Goal: Participate in discussion: Engage in conversation with other users on a specific topic

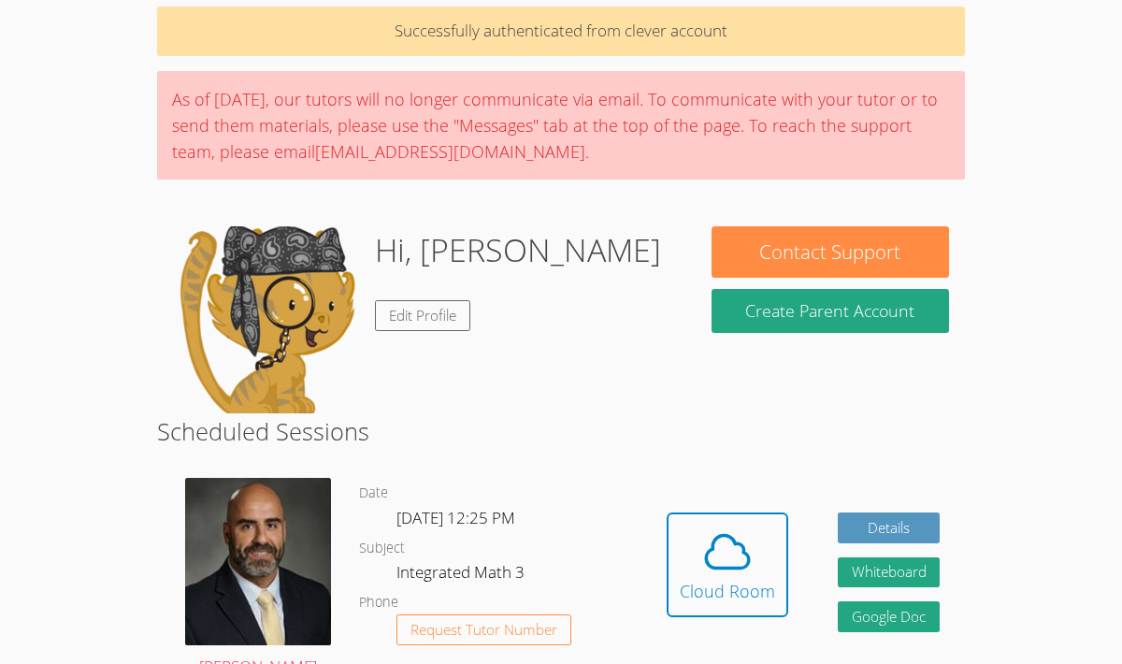
scroll to position [113, 0]
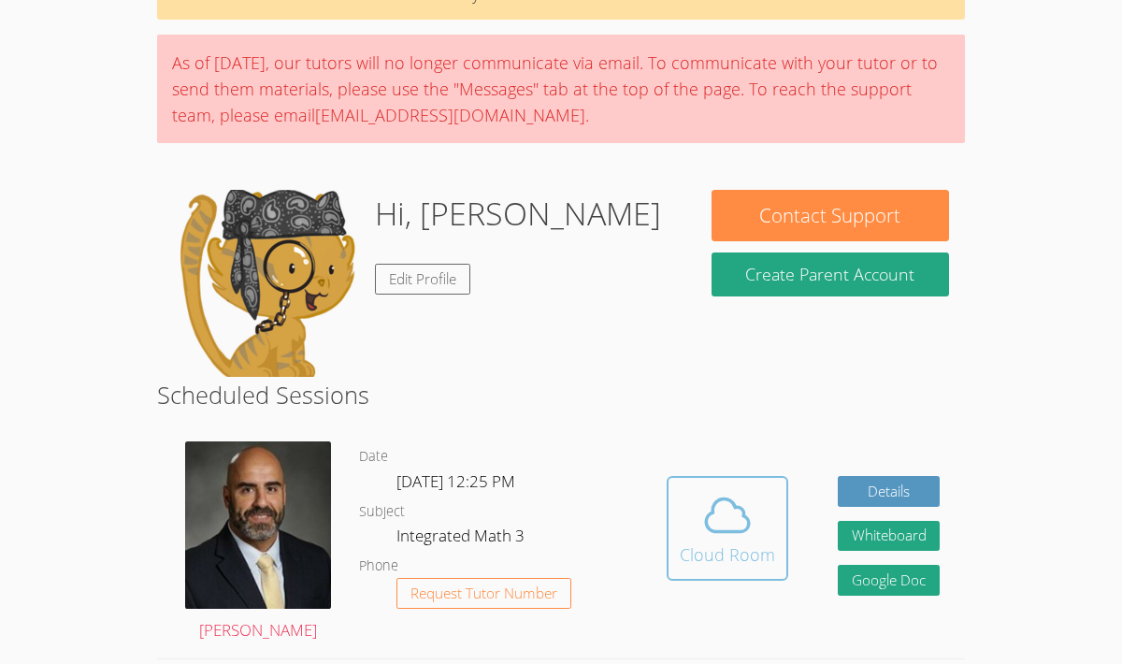
click at [746, 545] on div "Cloud Room" at bounding box center [726, 554] width 95 height 26
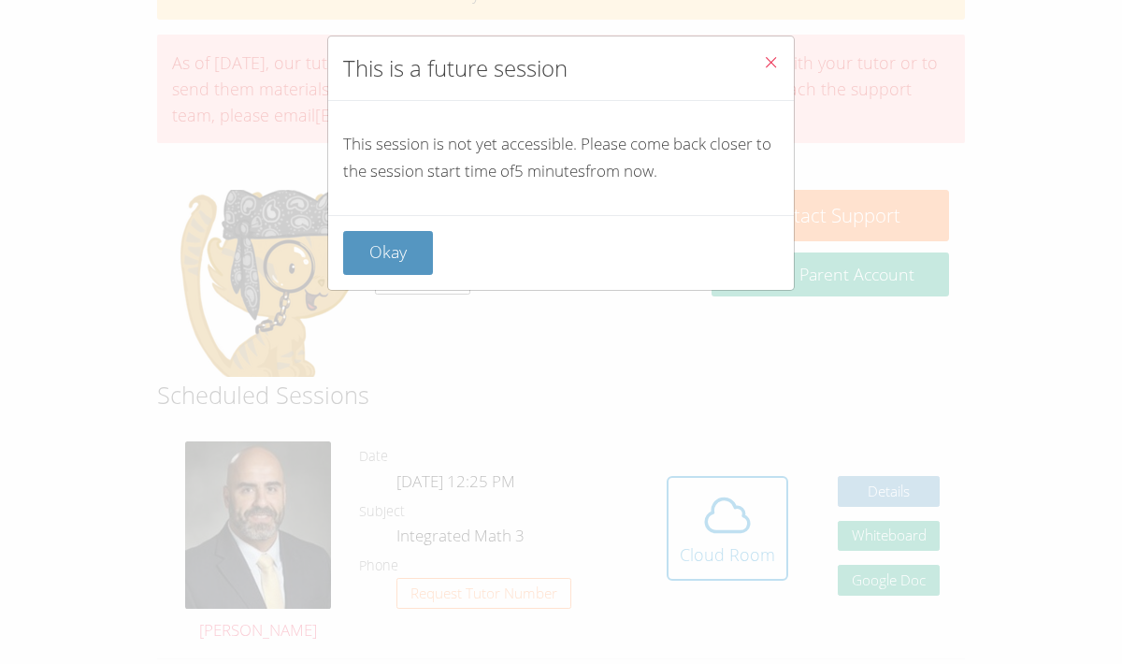
click at [771, 62] on icon "Close" at bounding box center [771, 62] width 16 height 16
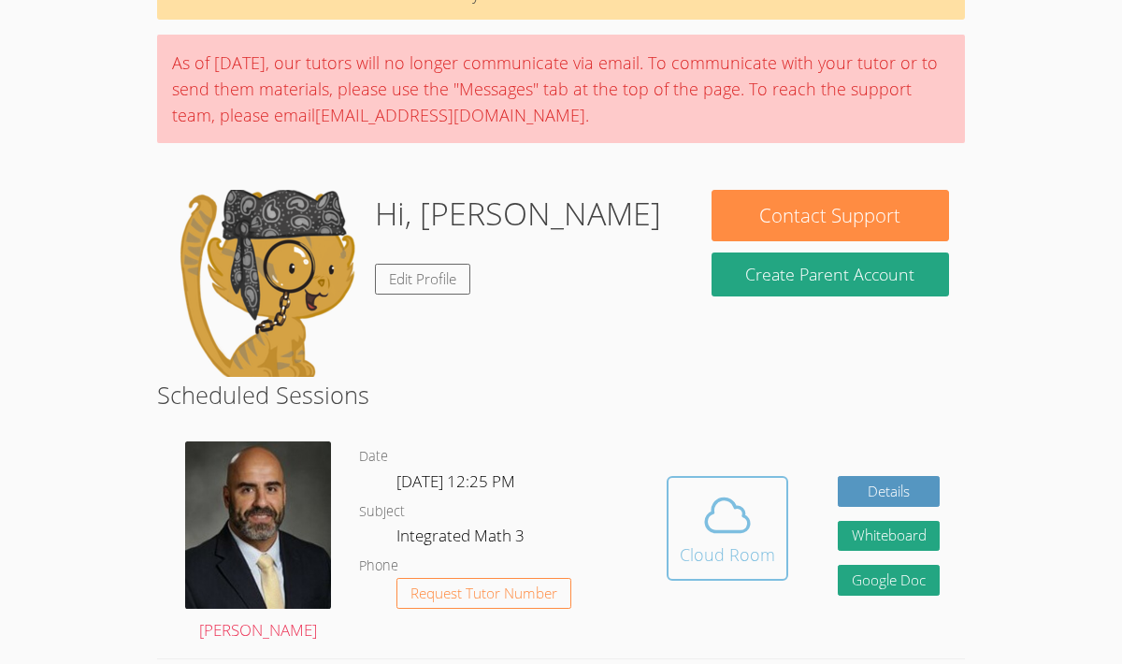
click at [715, 505] on icon at bounding box center [727, 515] width 52 height 52
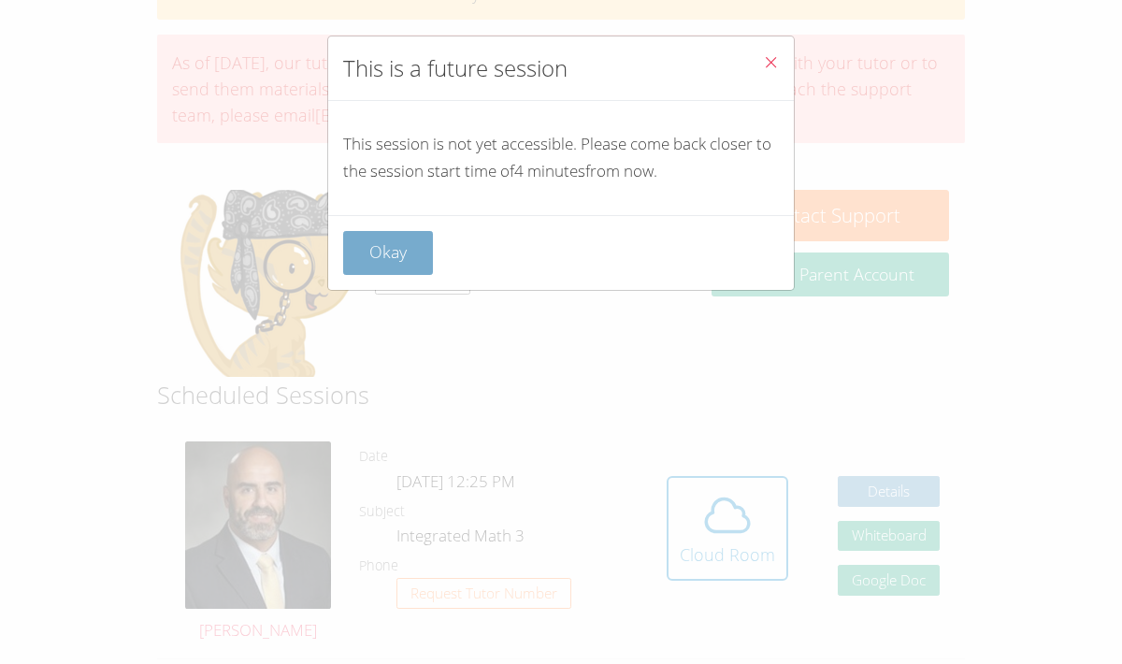
click at [411, 257] on button "Okay" at bounding box center [388, 253] width 90 height 44
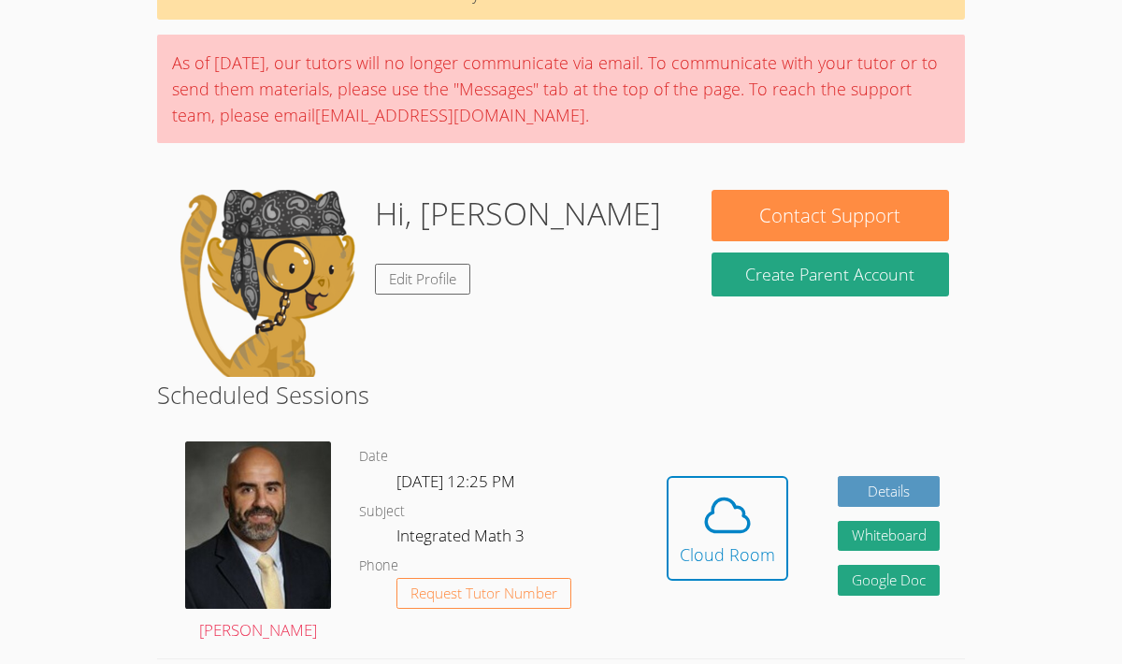
click at [737, 601] on div "Hidden Cloud Room" at bounding box center [727, 542] width 122 height 133
click at [733, 519] on icon at bounding box center [727, 515] width 52 height 52
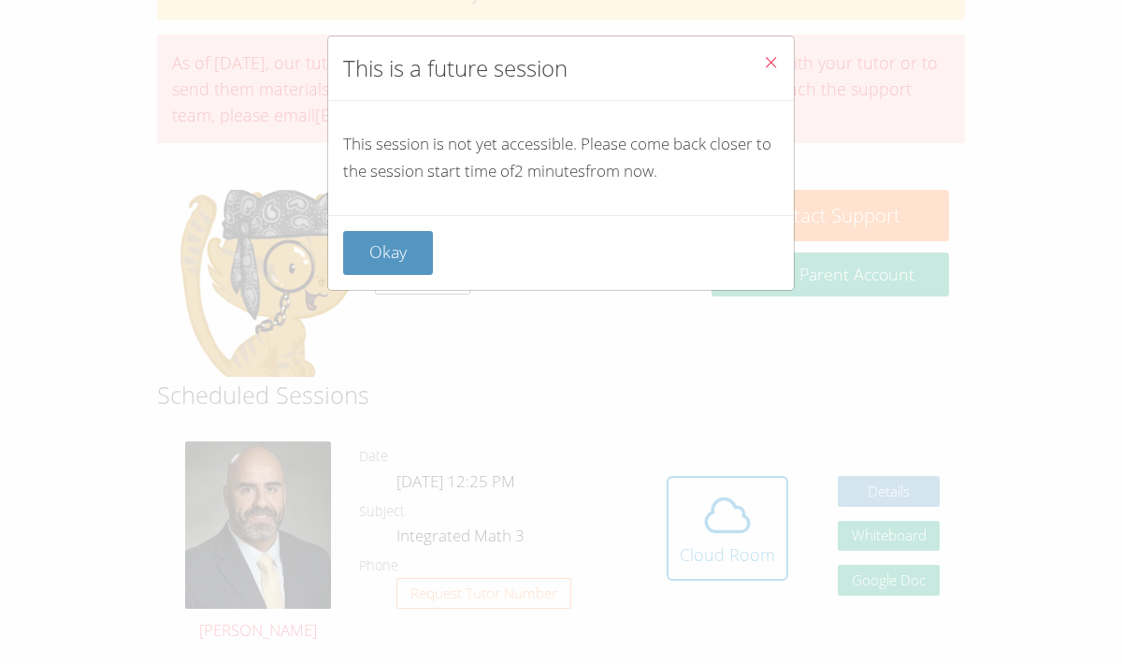
click at [736, 508] on div "This is a future session This session is not yet accessible. Please come back c…" at bounding box center [561, 332] width 1122 height 664
click at [393, 265] on button "Okay" at bounding box center [388, 253] width 90 height 44
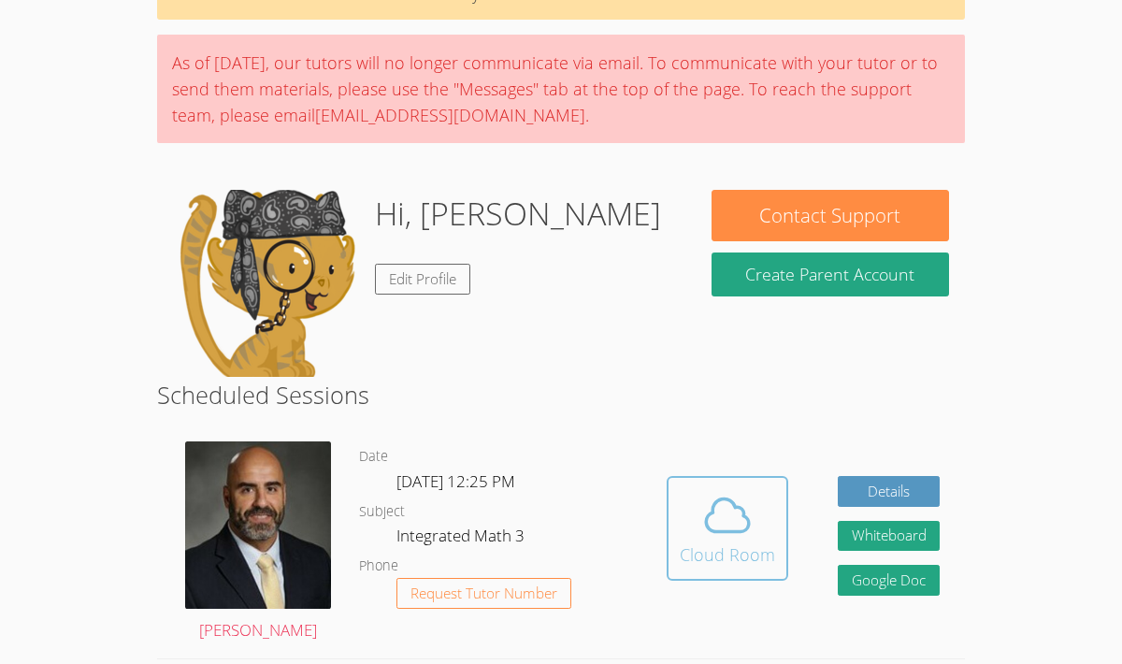
click at [694, 522] on span at bounding box center [726, 515] width 95 height 52
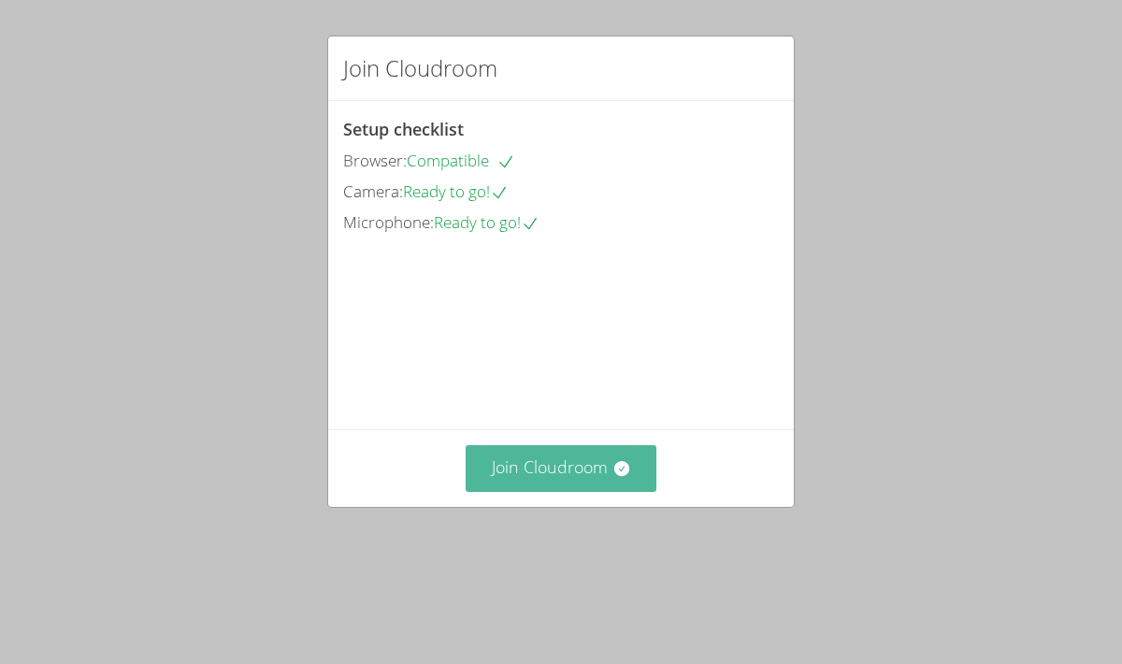
click at [578, 491] on button "Join Cloudroom" at bounding box center [561, 468] width 192 height 46
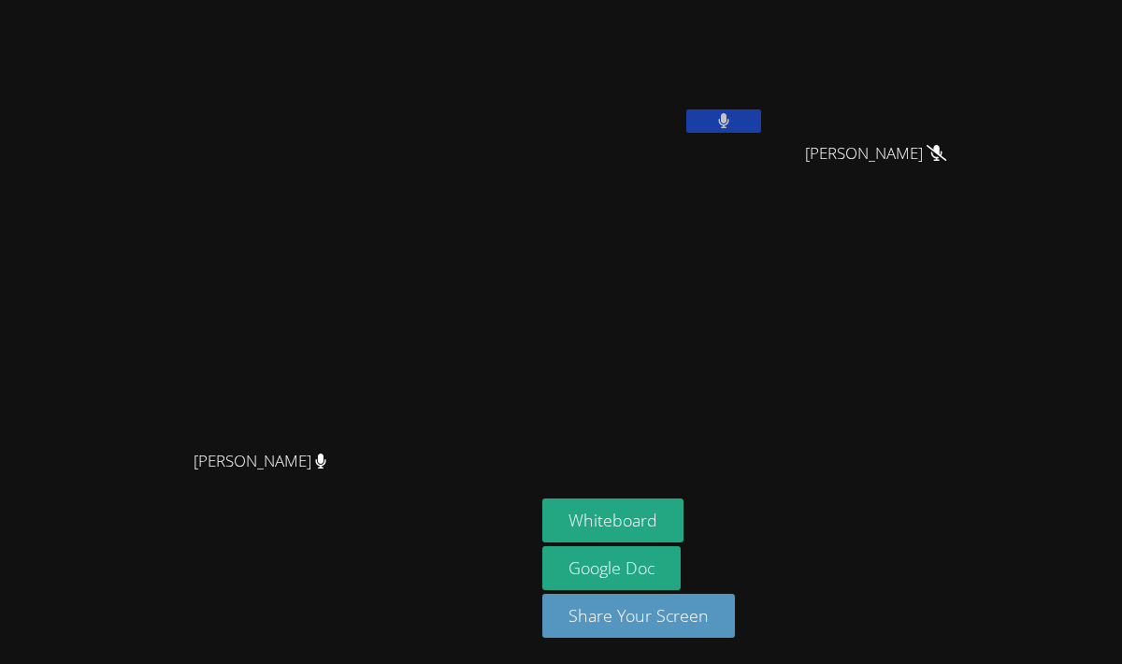
click at [761, 132] on button at bounding box center [723, 120] width 75 height 23
click at [733, 125] on icon at bounding box center [723, 121] width 20 height 16
click at [730, 122] on icon at bounding box center [724, 121] width 12 height 16
click at [761, 128] on button at bounding box center [723, 120] width 75 height 23
click at [761, 130] on button at bounding box center [723, 120] width 75 height 23
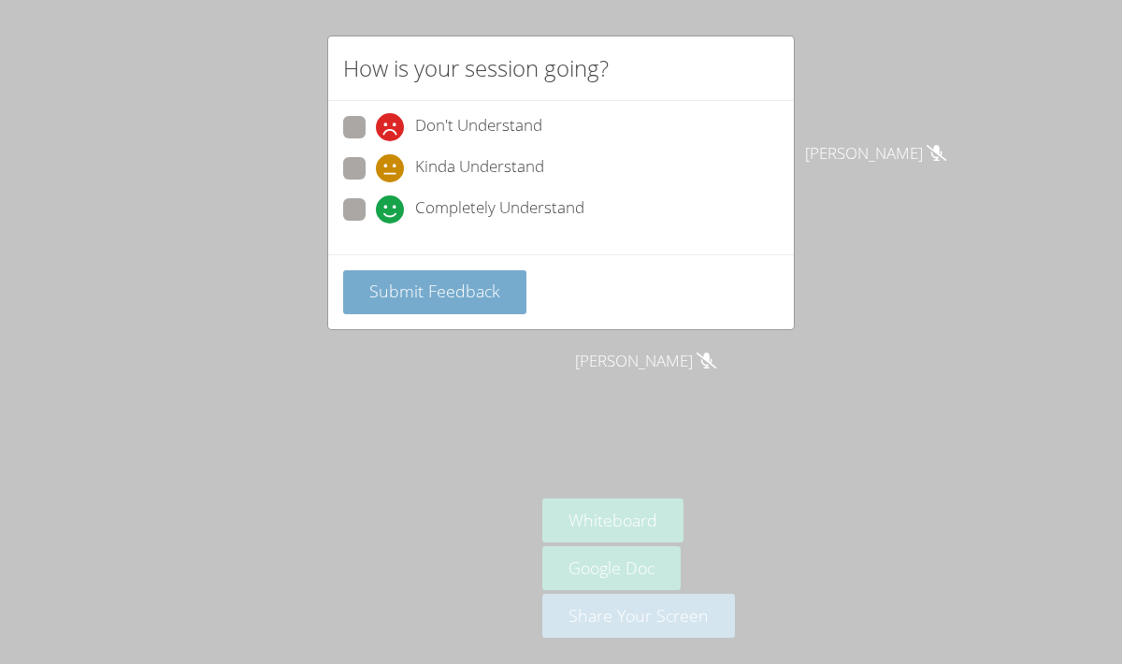
click at [408, 281] on span "Submit Feedback" at bounding box center [434, 290] width 131 height 22
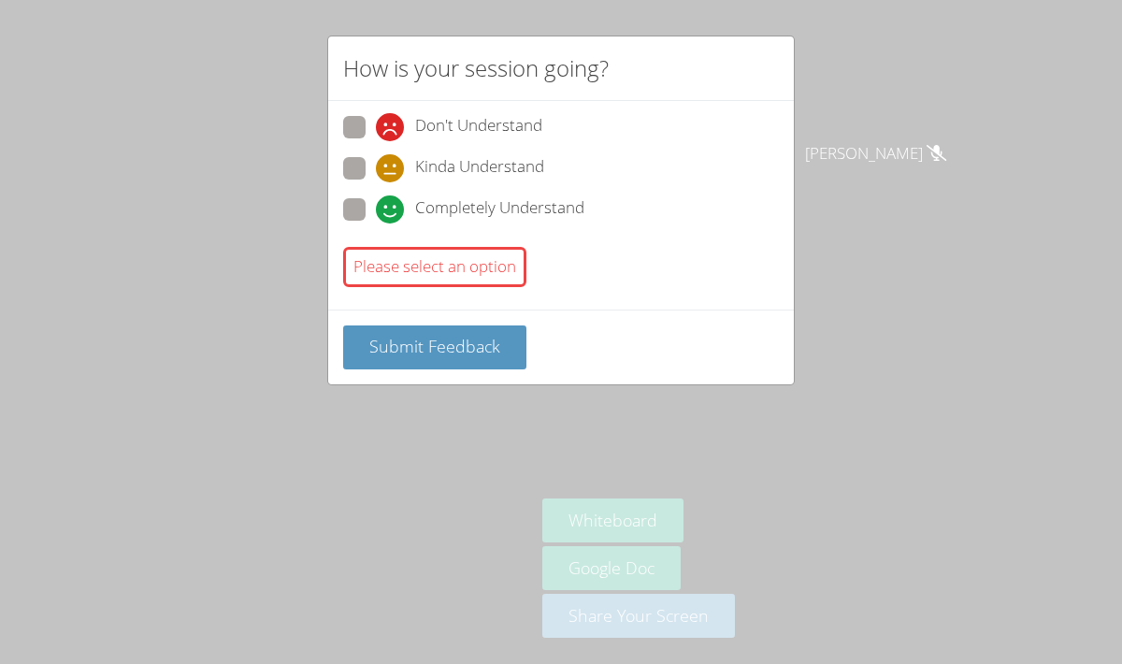
click at [341, 161] on div "Don't Understand Kinda Understand Completely Understand Please select an option" at bounding box center [560, 205] width 465 height 208
click at [376, 182] on span at bounding box center [376, 182] width 0 height 0
click at [376, 173] on input "Kinda Understand" at bounding box center [384, 165] width 16 height 16
radio input "true"
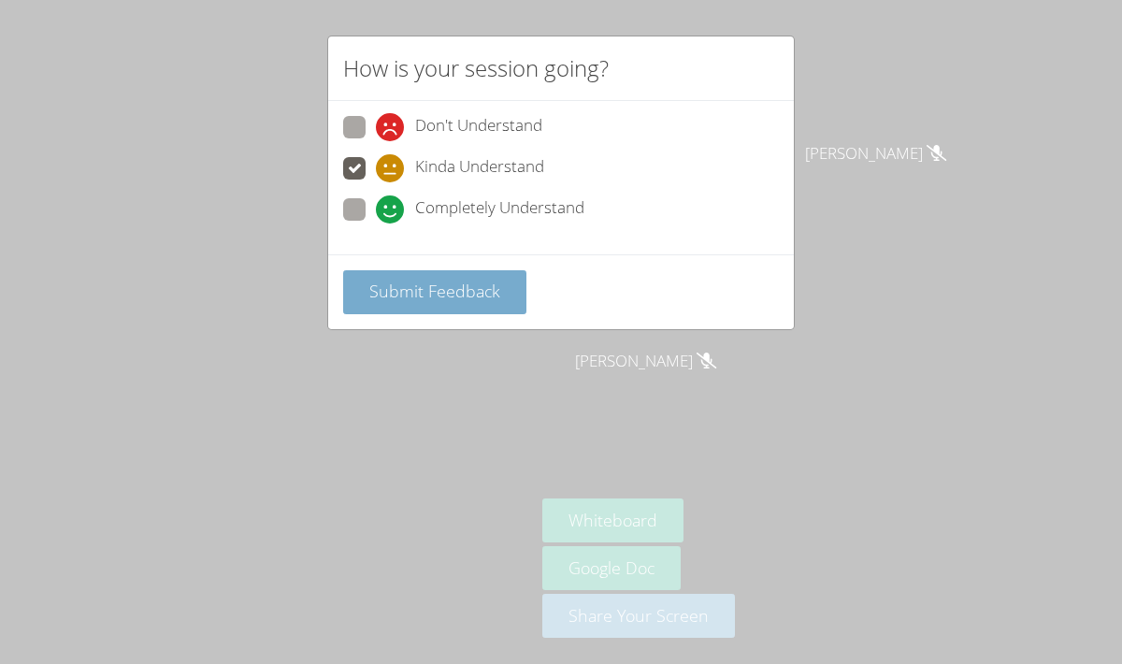
click at [408, 300] on span "Submit Feedback" at bounding box center [434, 290] width 131 height 22
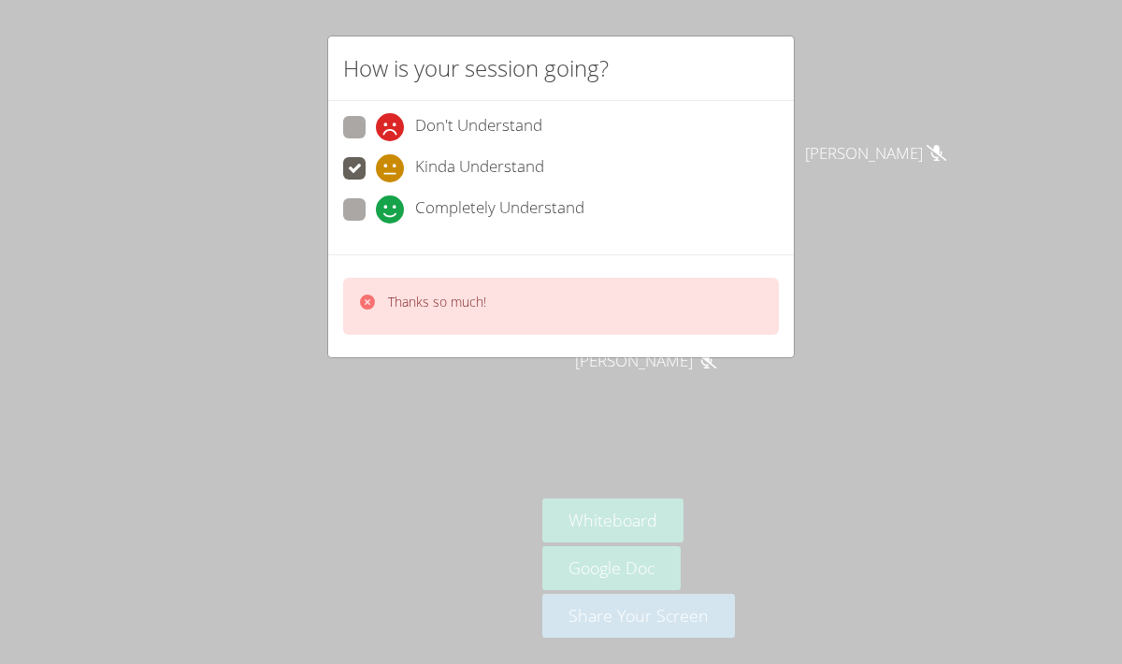
click at [881, 232] on div "How is your session going? Don't Understand Kinda Understand Completely Underst…" at bounding box center [561, 332] width 1122 height 664
